Goal: Find specific page/section: Find specific page/section

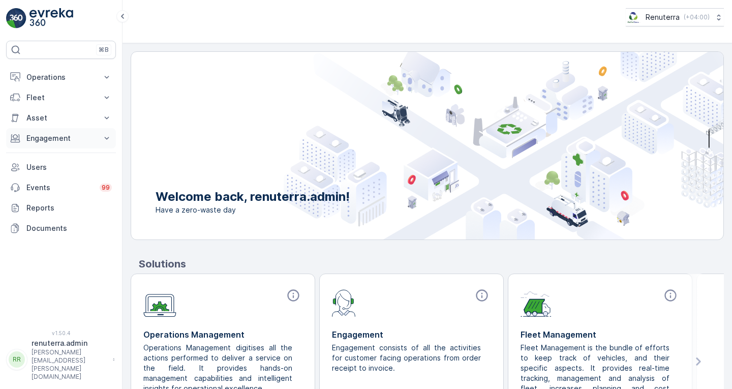
click at [53, 136] on p "Engagement" at bounding box center [60, 138] width 69 height 10
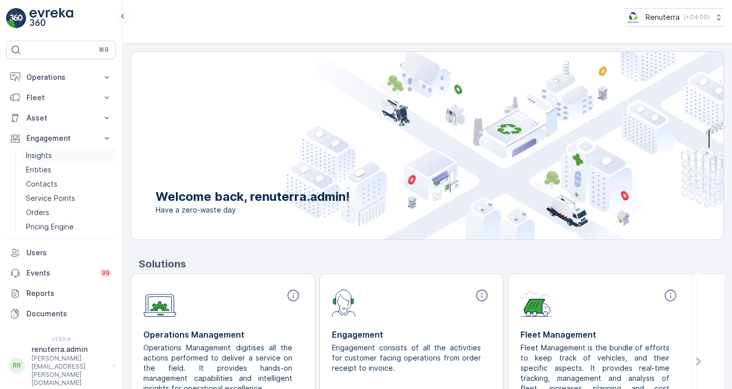
click at [57, 158] on link "Insights" at bounding box center [69, 155] width 94 height 14
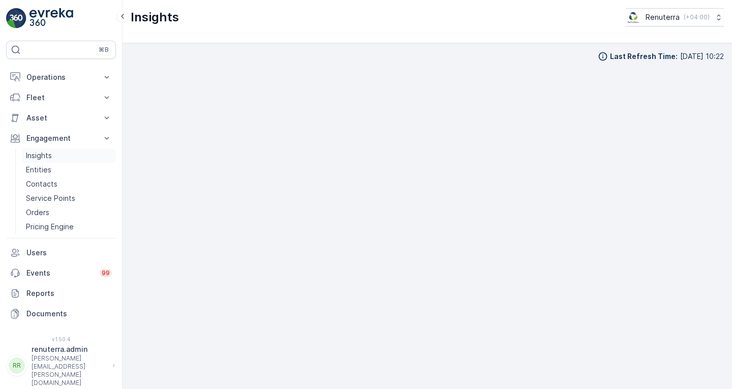
click at [47, 155] on p "Insights" at bounding box center [39, 155] width 26 height 10
click at [48, 151] on p "Insights" at bounding box center [39, 155] width 26 height 10
click at [48, 158] on p "Insights" at bounding box center [39, 155] width 26 height 10
click at [43, 157] on p "Insights" at bounding box center [39, 155] width 26 height 10
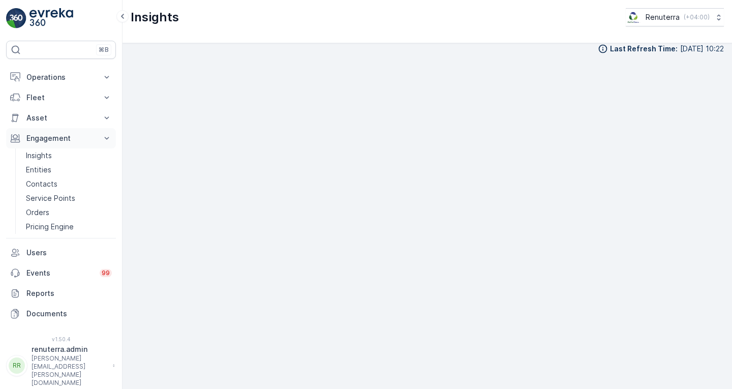
click at [55, 141] on p "Engagement" at bounding box center [60, 138] width 69 height 10
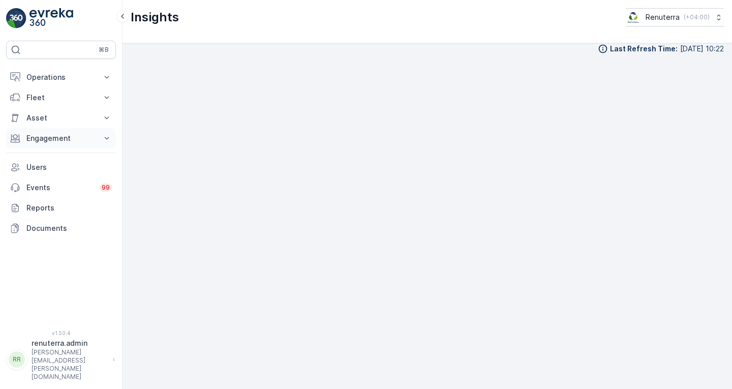
click at [66, 133] on p "Engagement" at bounding box center [60, 138] width 69 height 10
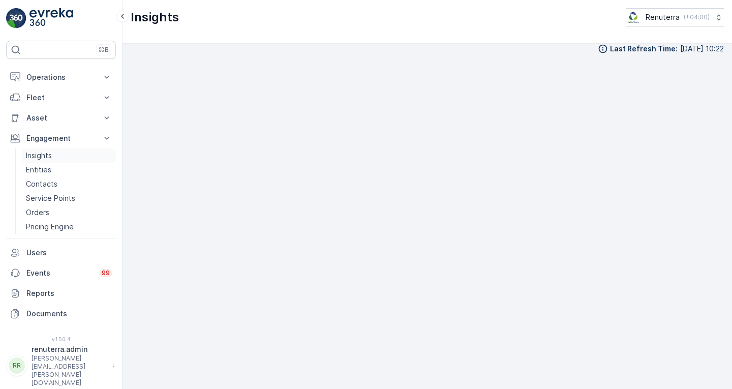
click at [55, 157] on link "Insights" at bounding box center [69, 155] width 94 height 14
